Goal: Information Seeking & Learning: Learn about a topic

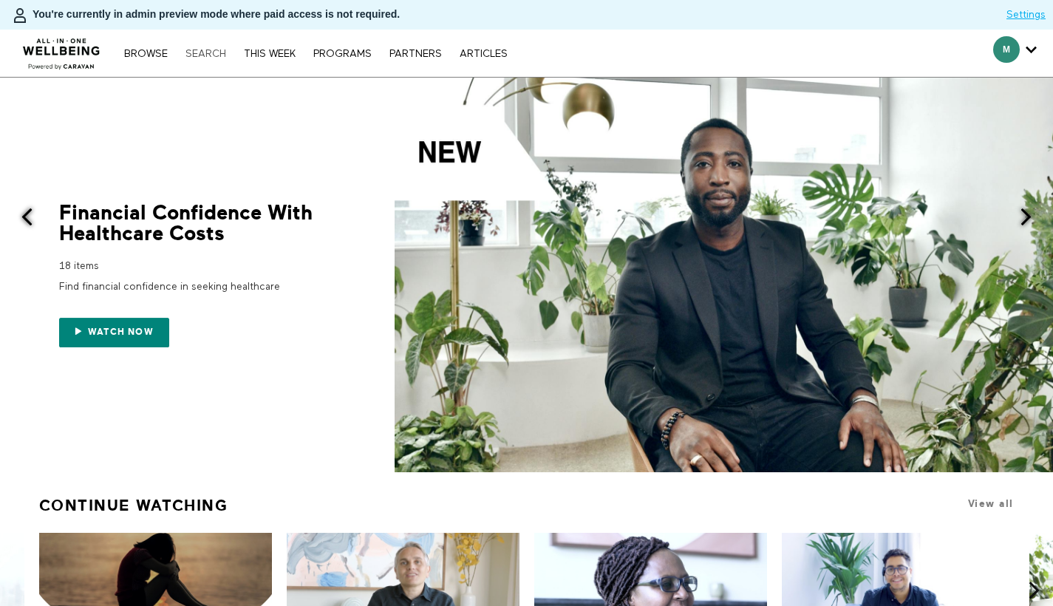
click at [209, 53] on link "Search" at bounding box center [205, 54] width 55 height 10
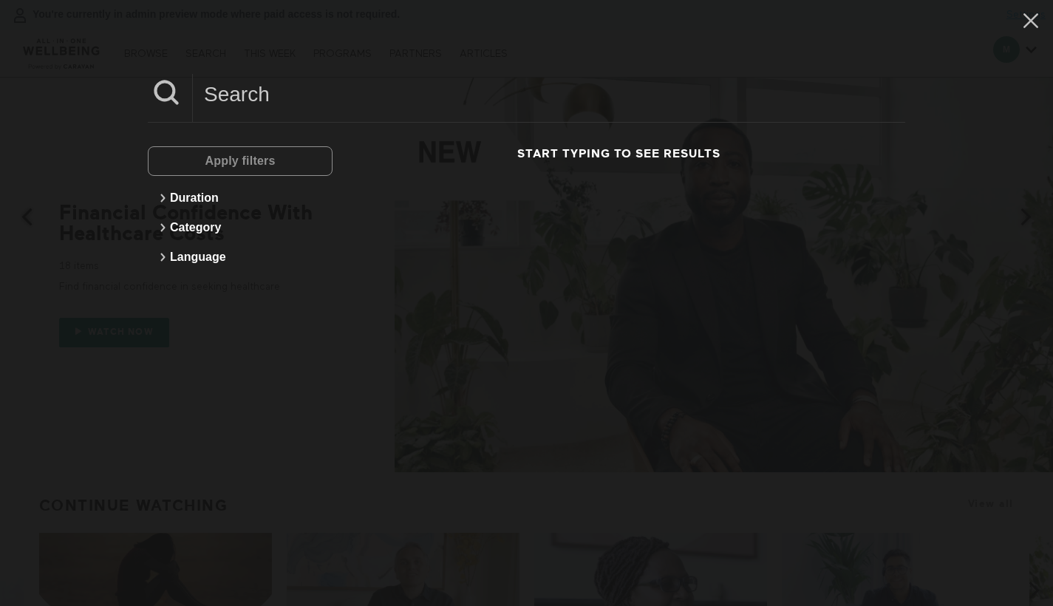
click at [251, 104] on input at bounding box center [549, 94] width 713 height 41
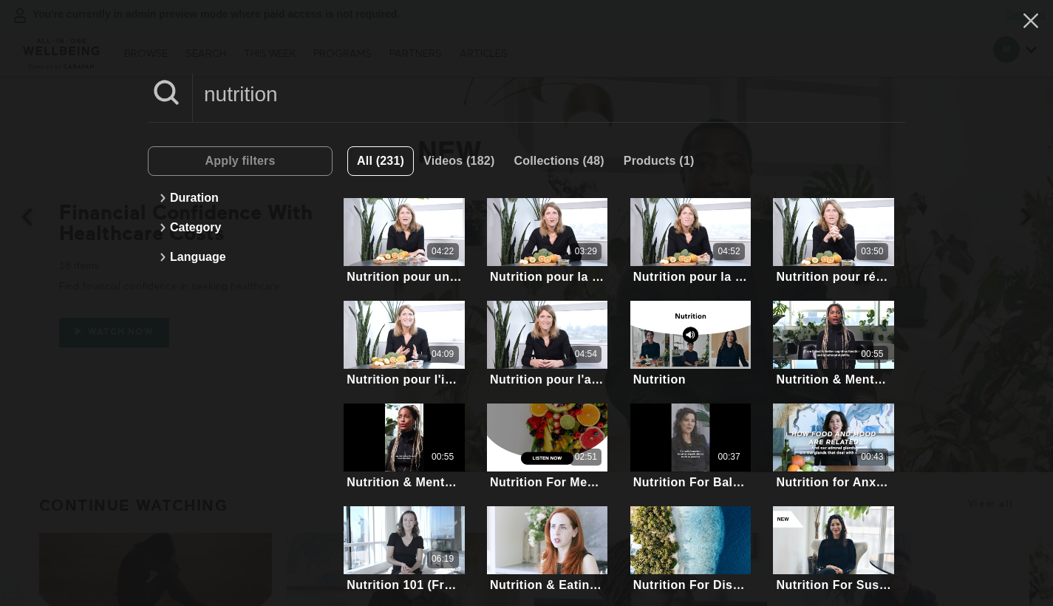
click at [254, 79] on input "nutrition" at bounding box center [549, 94] width 713 height 41
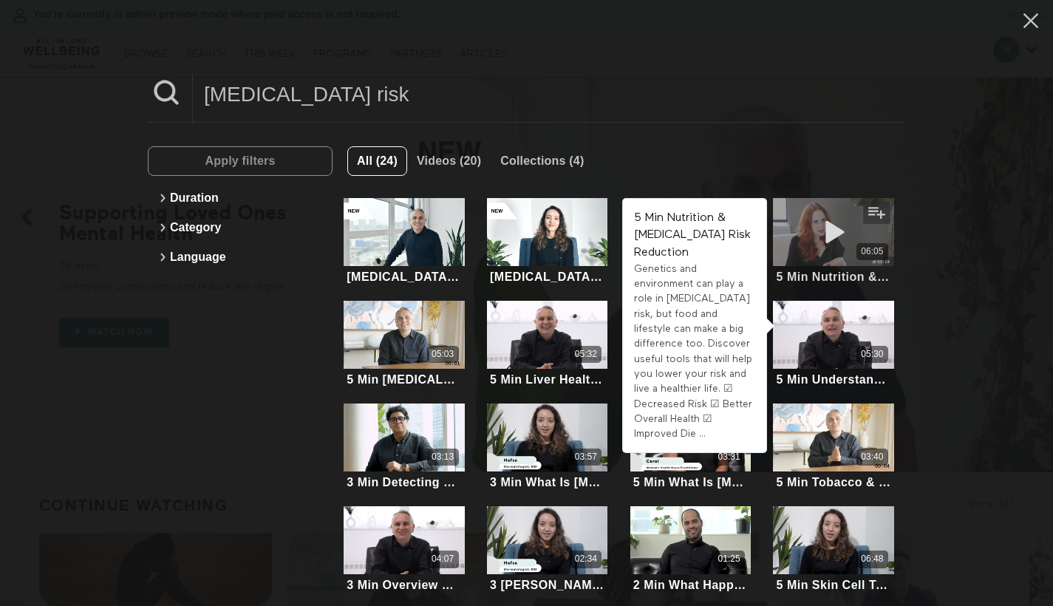
type input "cancer risk"
click at [840, 231] on icon at bounding box center [834, 233] width 44 height 26
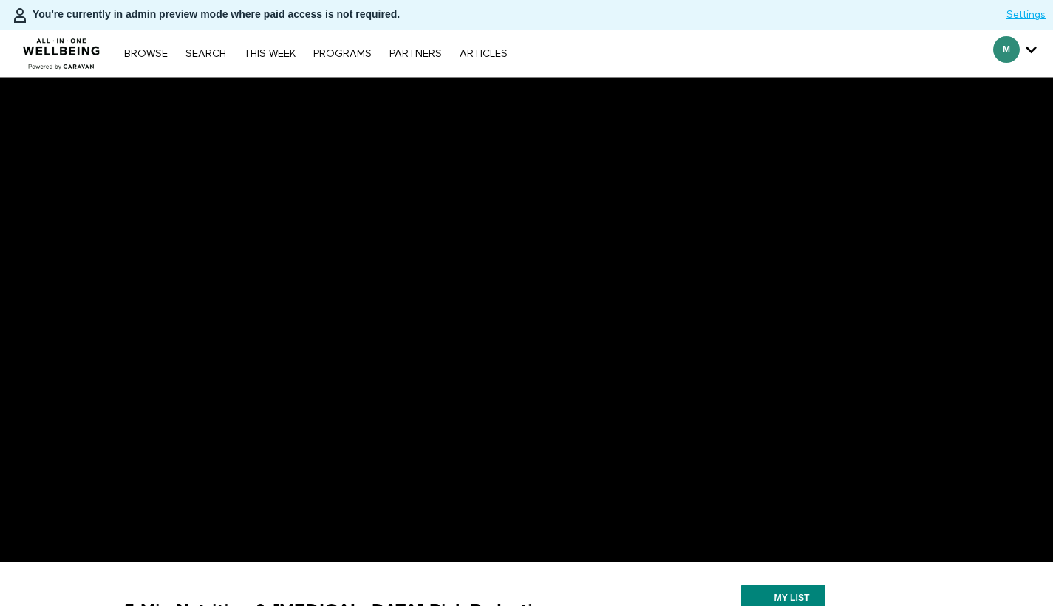
scroll to position [277, 0]
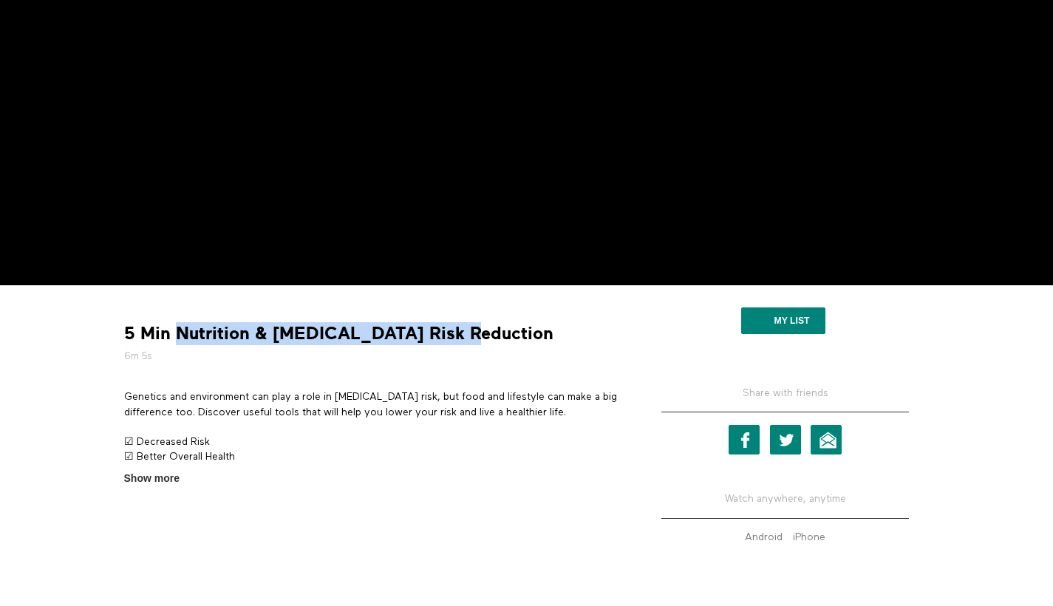
drag, startPoint x: 180, startPoint y: 331, endPoint x: 457, endPoint y: 327, distance: 277.2
click at [457, 327] on strong "5 Min Nutrition & [MEDICAL_DATA] Risk Reduction" at bounding box center [338, 333] width 429 height 23
copy strong "Nutrition & [MEDICAL_DATA] Risk Reduction"
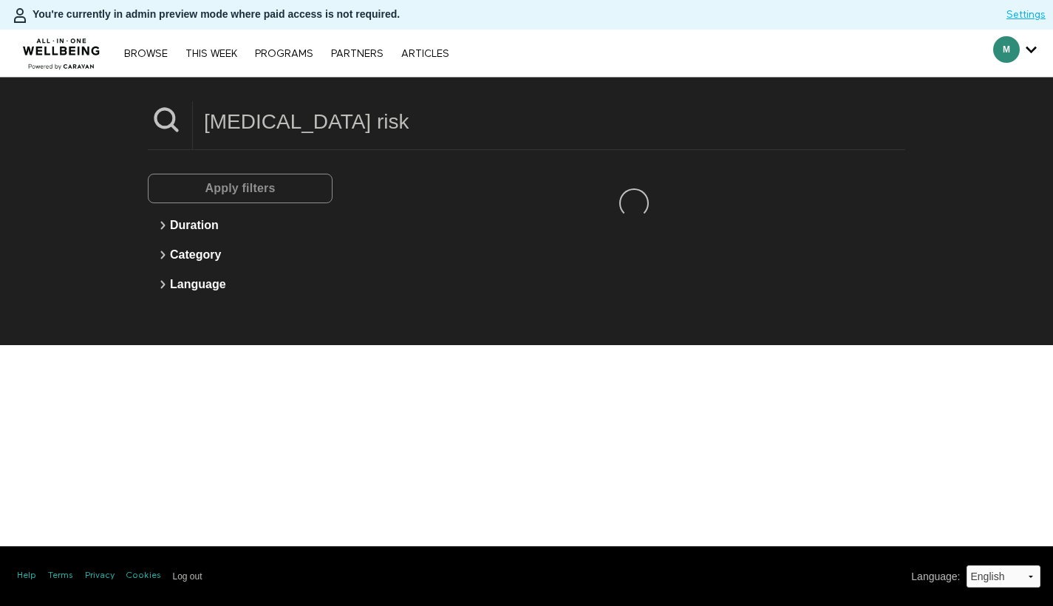
click at [337, 122] on input "cancer risk" at bounding box center [549, 121] width 713 height 41
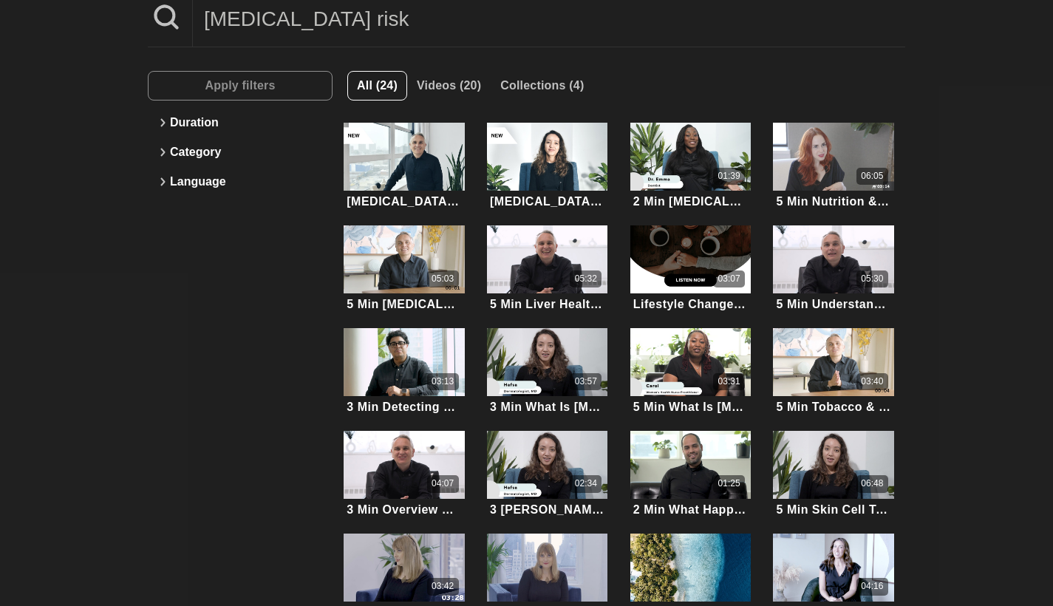
scroll to position [231, 0]
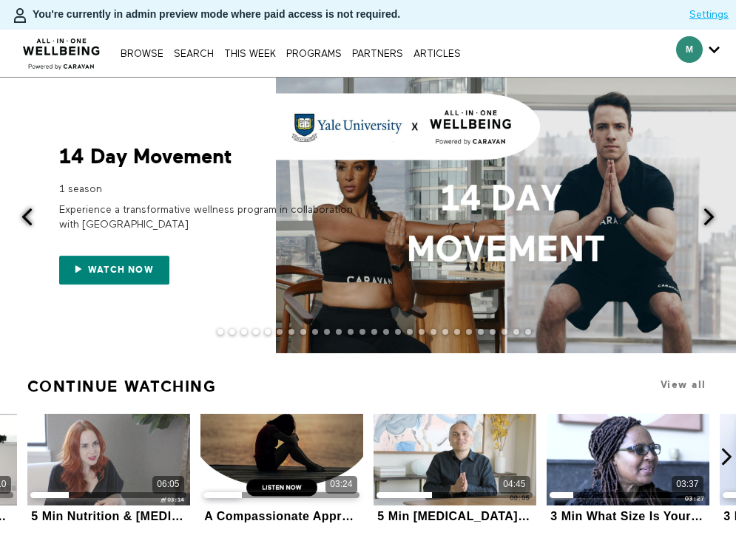
click at [707, 211] on span at bounding box center [708, 217] width 18 height 18
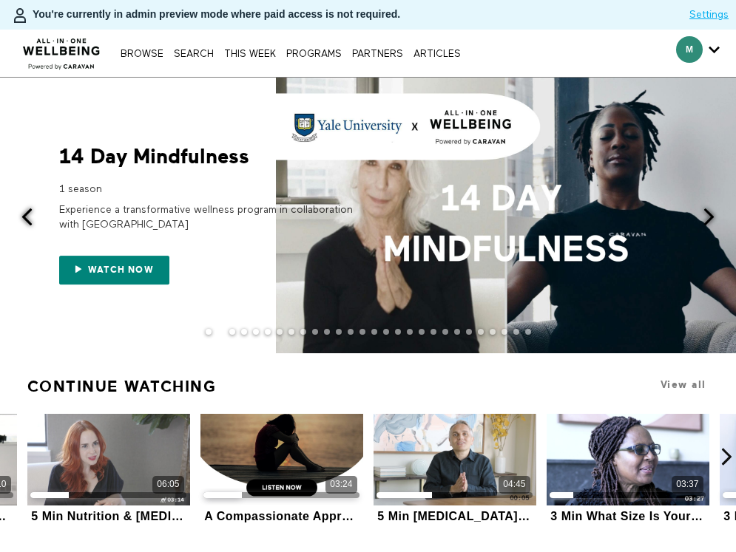
click at [707, 211] on span at bounding box center [708, 217] width 18 height 18
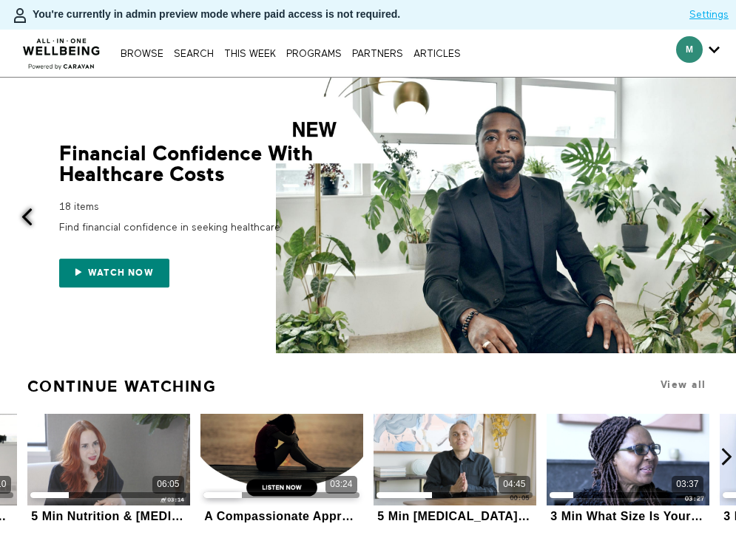
click at [707, 211] on span at bounding box center [708, 217] width 18 height 18
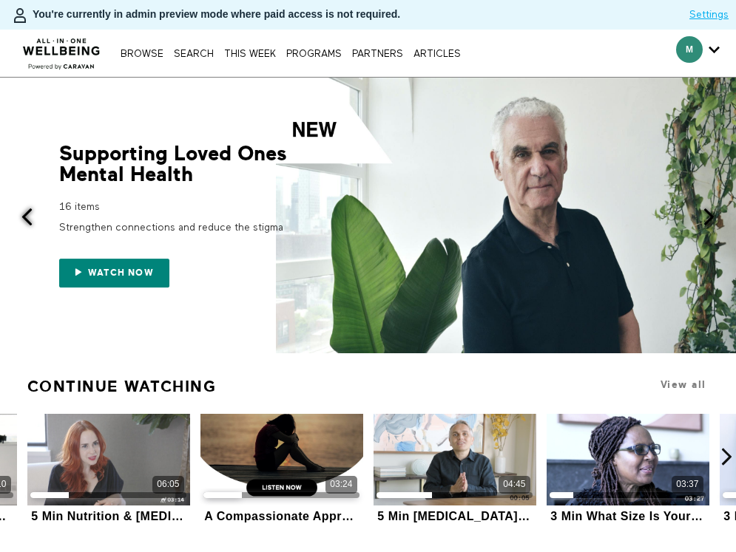
click at [707, 211] on span at bounding box center [708, 217] width 18 height 18
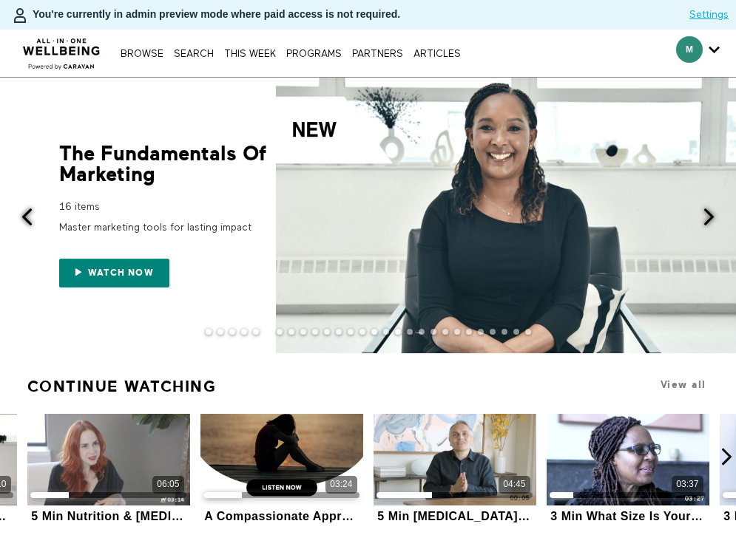
click at [708, 212] on span at bounding box center [708, 217] width 18 height 18
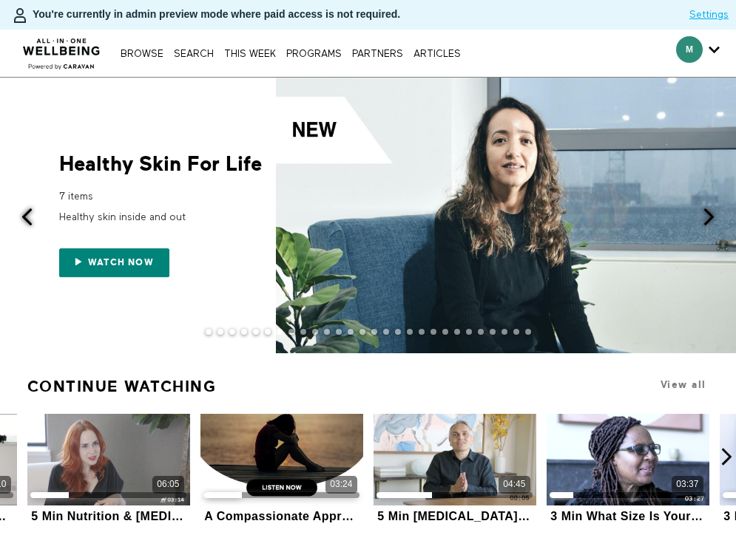
click at [708, 212] on span at bounding box center [708, 217] width 18 height 18
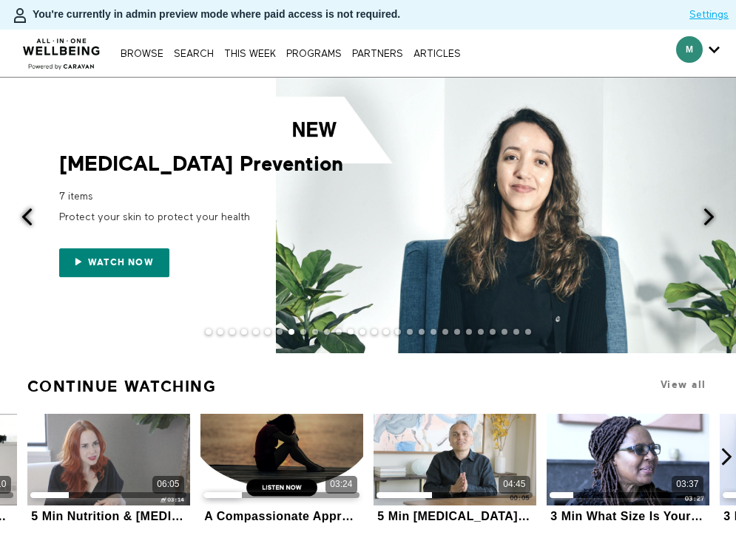
click at [708, 212] on span at bounding box center [708, 217] width 18 height 18
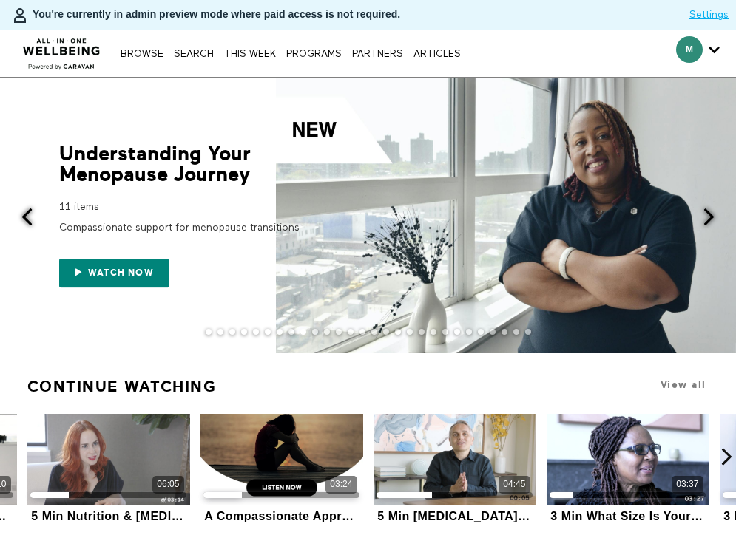
click at [708, 212] on span at bounding box center [708, 217] width 18 height 18
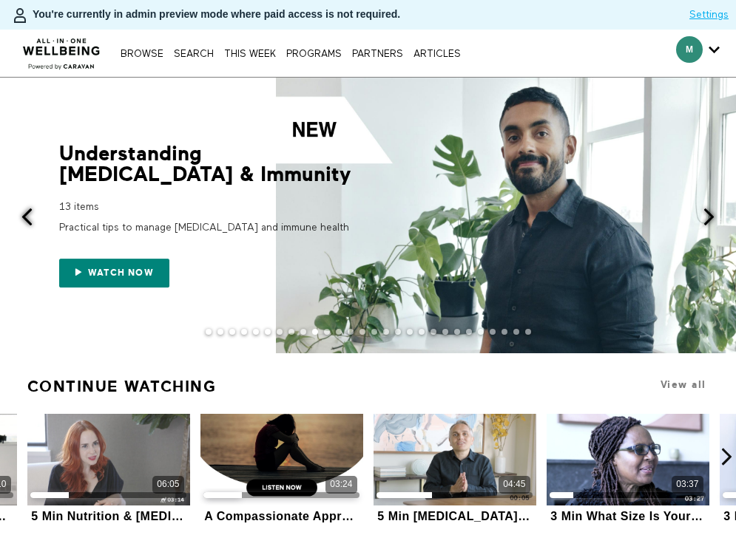
click at [708, 212] on span at bounding box center [708, 217] width 18 height 18
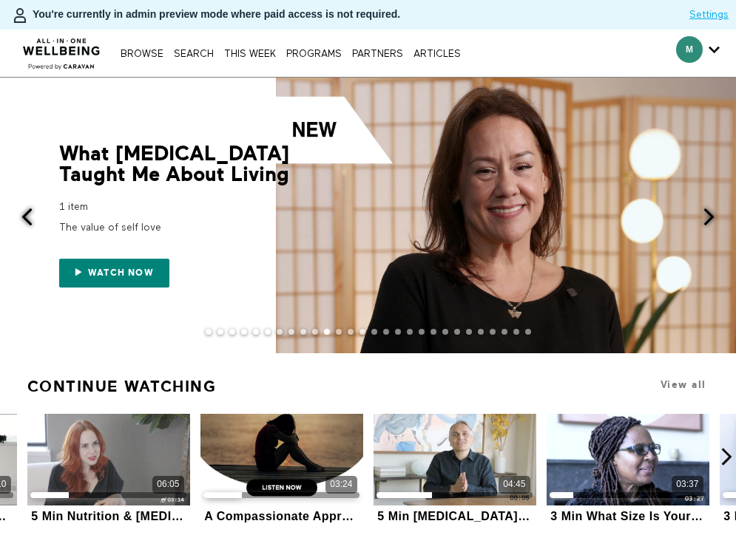
click at [708, 212] on span at bounding box center [708, 217] width 18 height 18
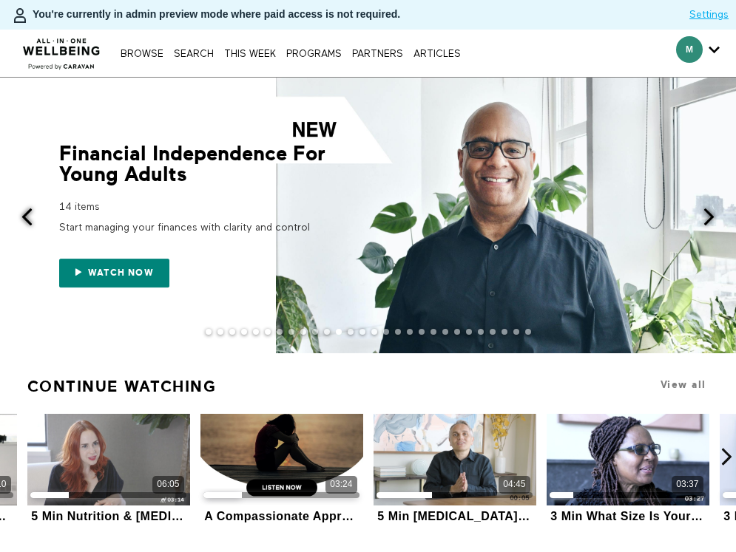
click at [708, 213] on span at bounding box center [708, 217] width 18 height 18
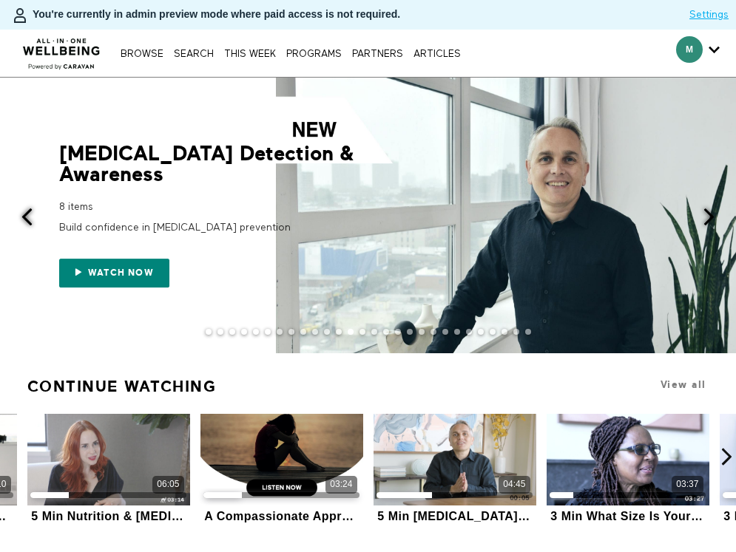
click at [708, 213] on span at bounding box center [708, 217] width 18 height 18
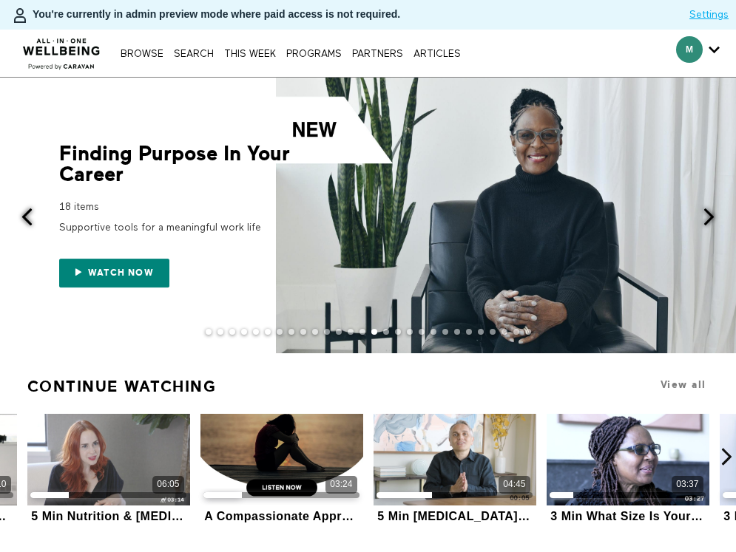
click at [708, 213] on span at bounding box center [708, 217] width 18 height 18
click at [709, 213] on span at bounding box center [708, 217] width 18 height 18
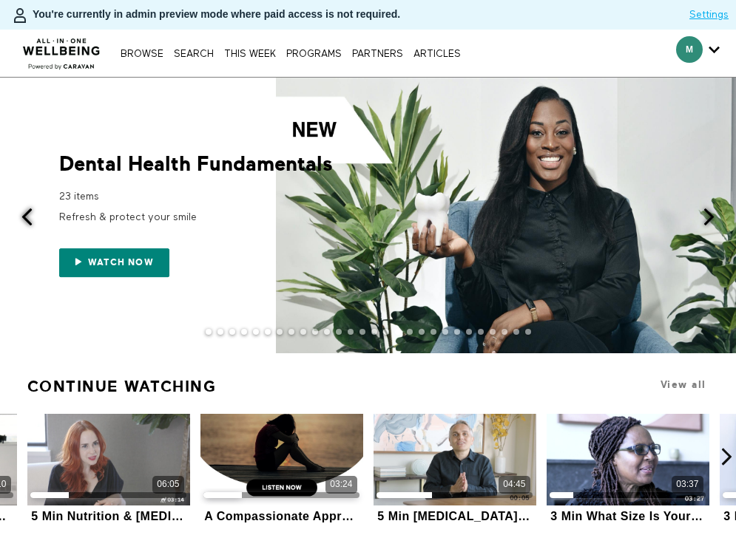
click at [709, 213] on span at bounding box center [708, 217] width 18 height 18
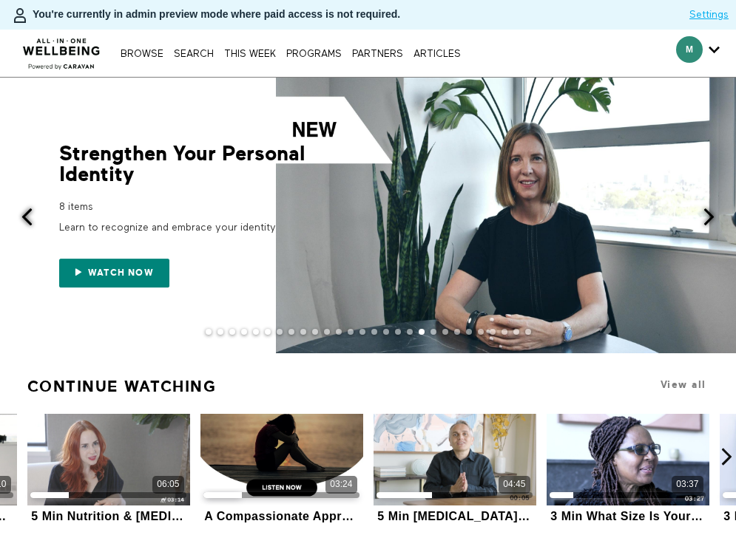
click at [709, 213] on span at bounding box center [708, 217] width 18 height 18
click at [710, 213] on span at bounding box center [708, 217] width 18 height 18
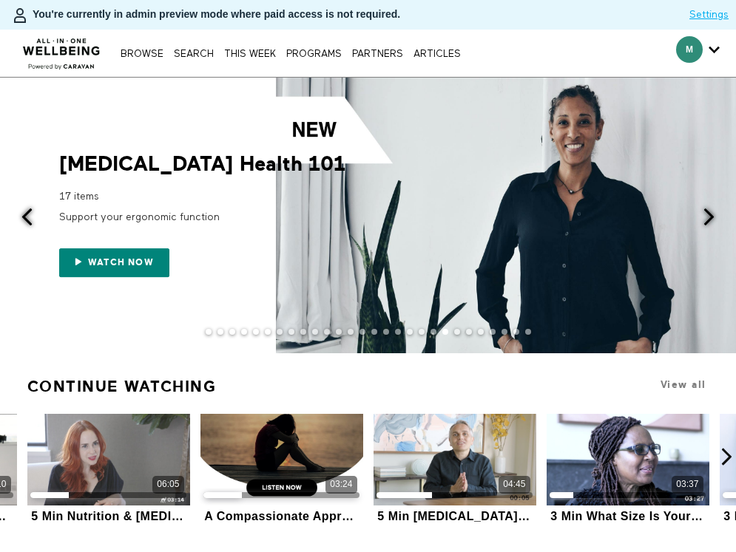
click at [710, 213] on span at bounding box center [708, 217] width 18 height 18
